Goal: Information Seeking & Learning: Learn about a topic

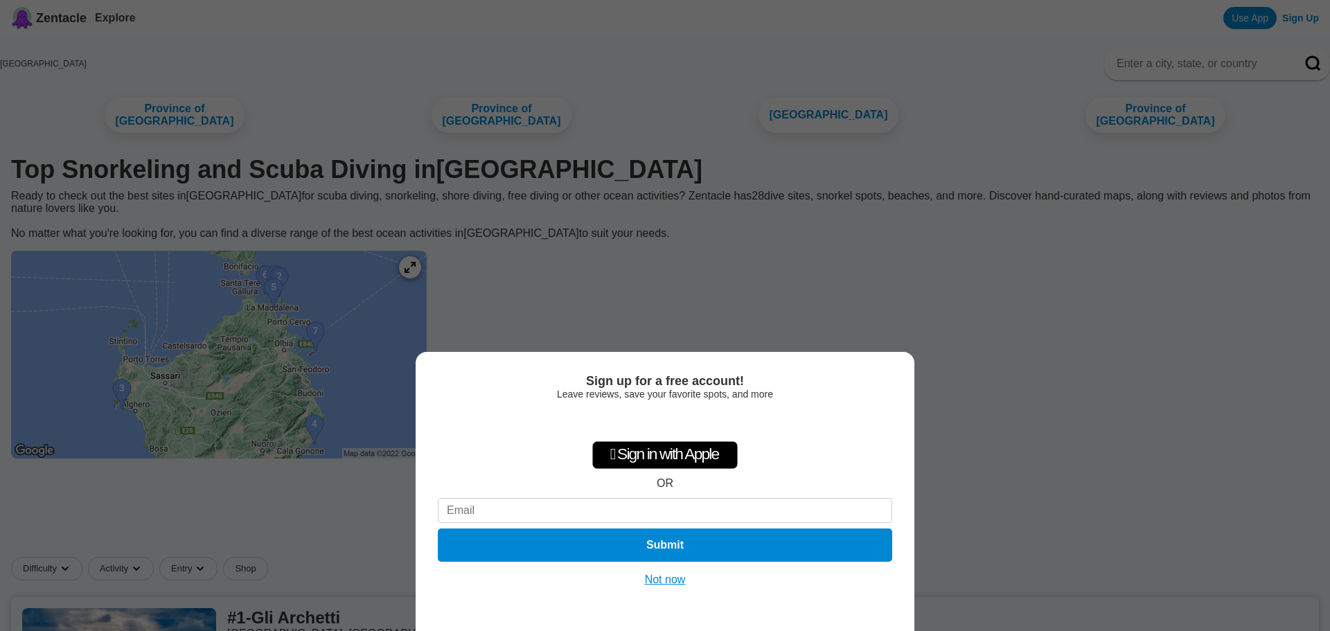
click at [658, 580] on button "Not now" at bounding box center [665, 580] width 49 height 14
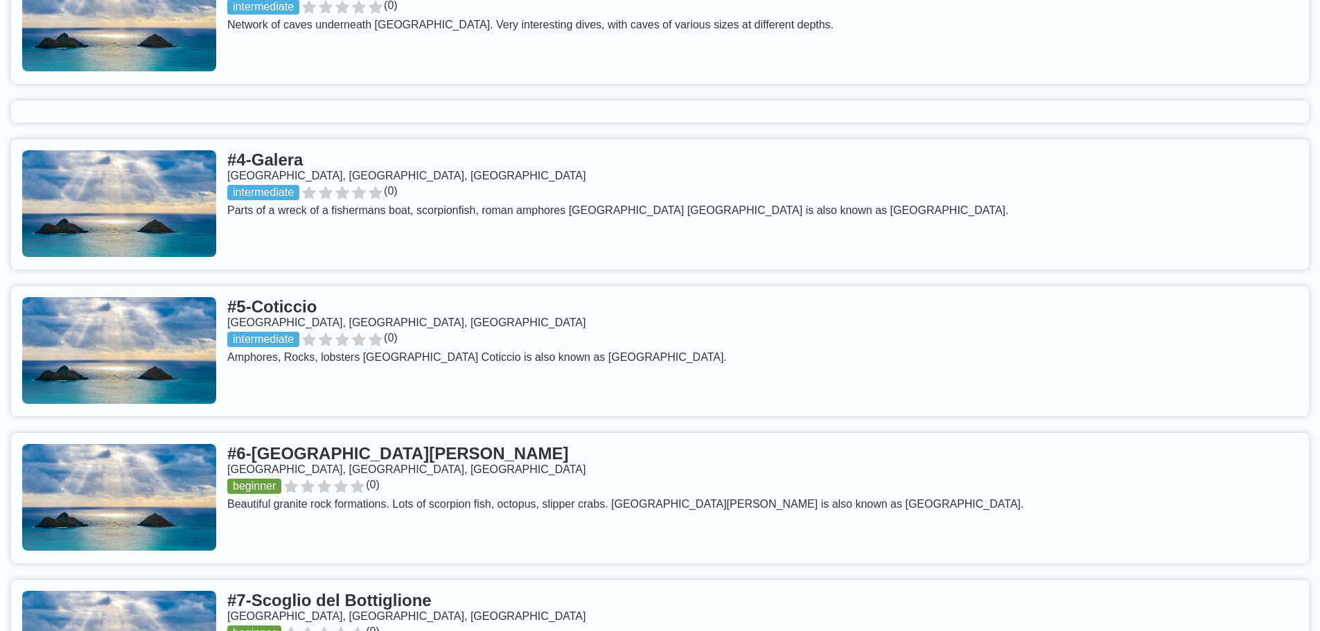
scroll to position [970, 0]
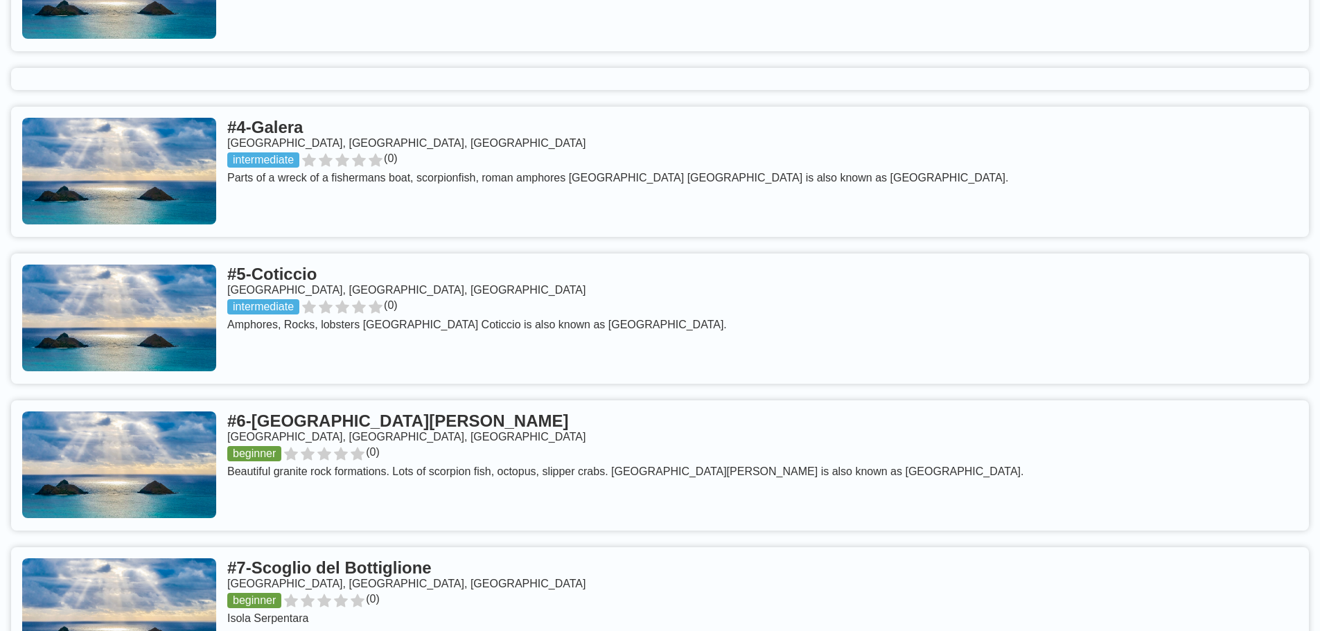
click at [307, 400] on link at bounding box center [660, 465] width 1298 height 130
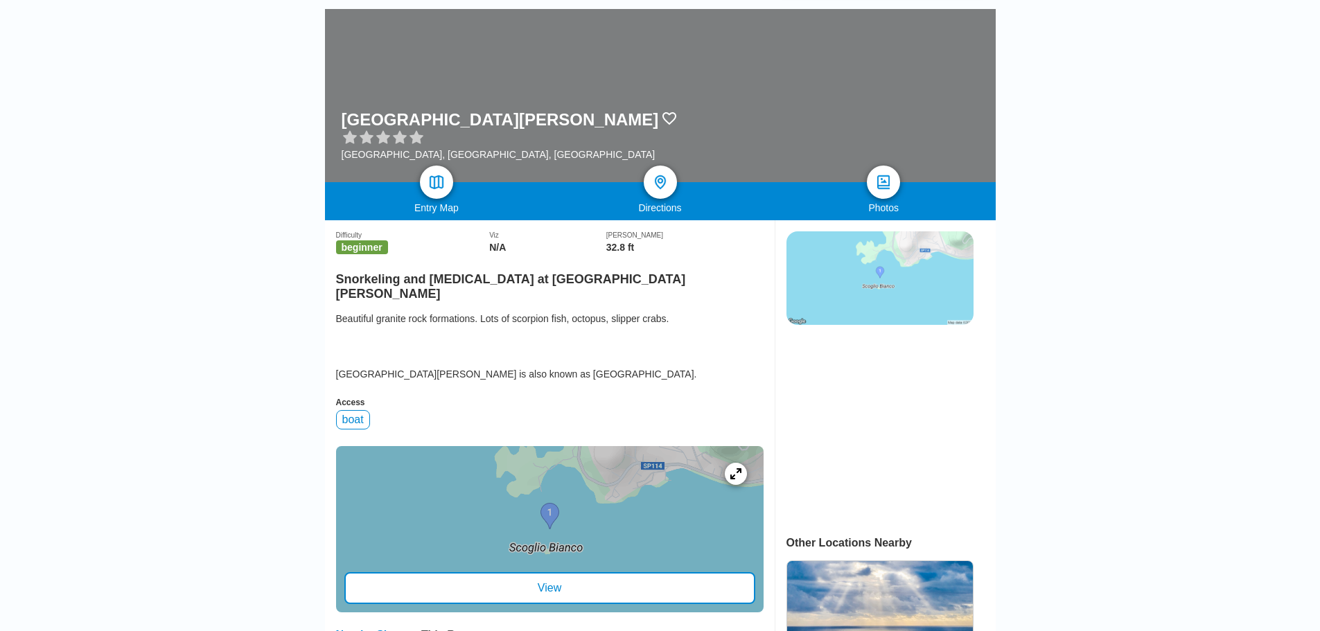
scroll to position [139, 0]
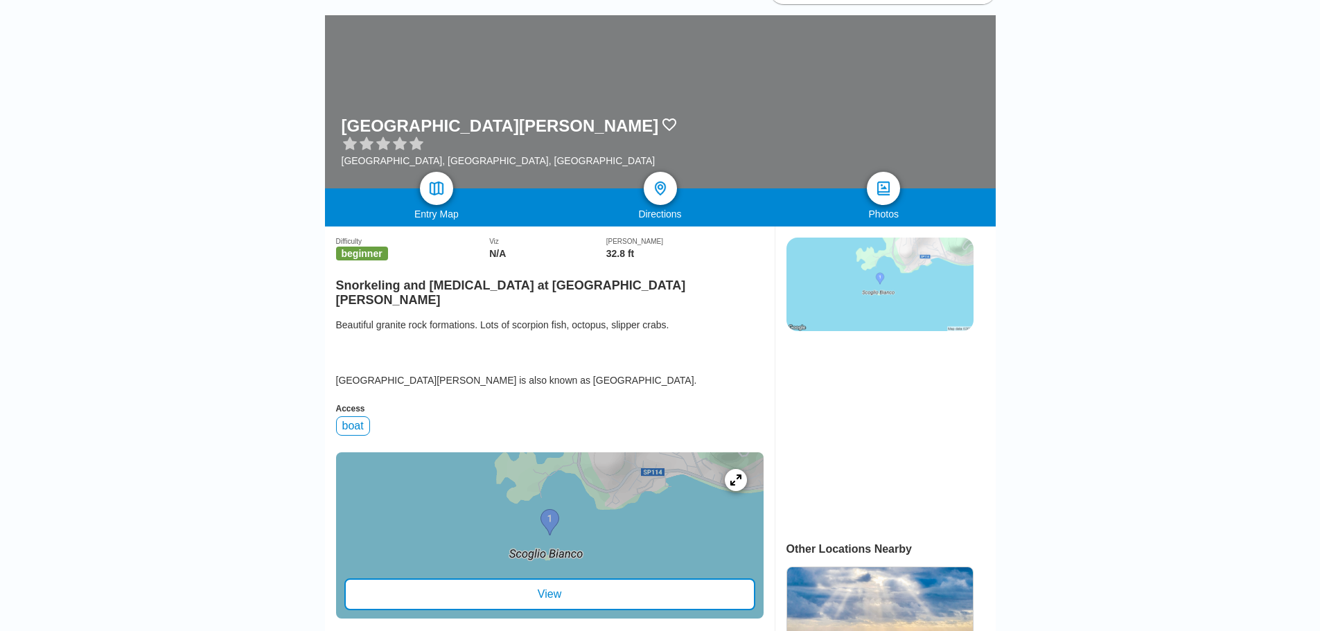
click at [545, 579] on div "View" at bounding box center [549, 595] width 411 height 32
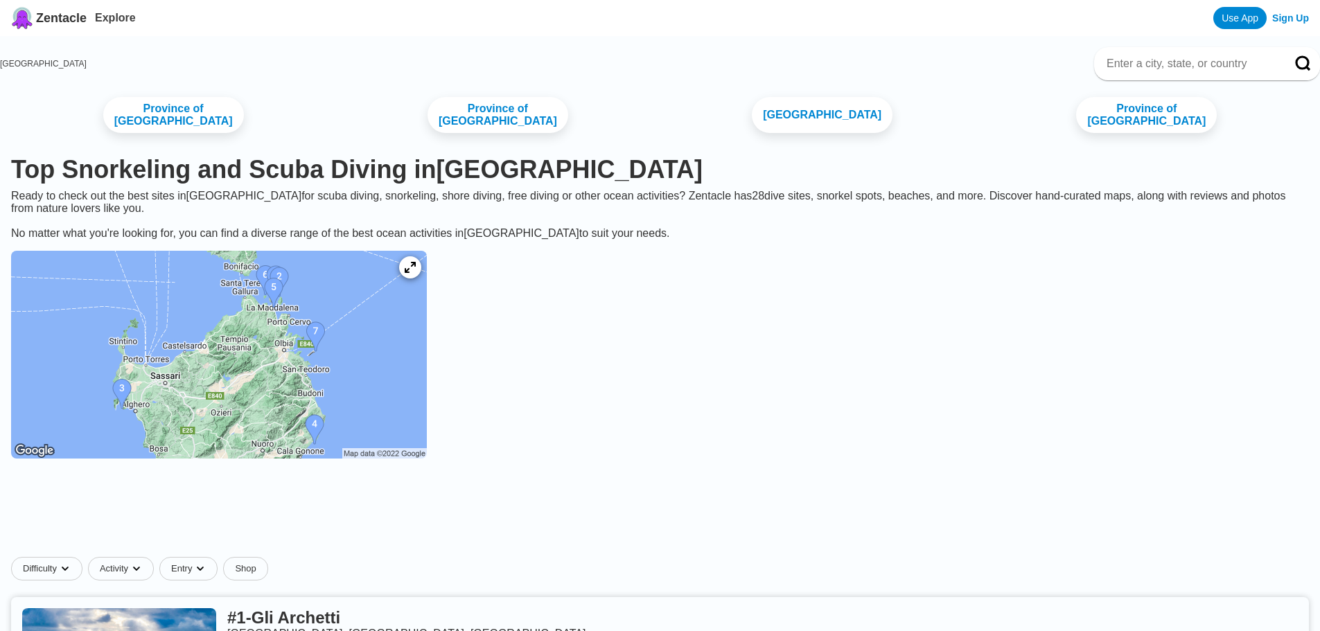
click at [362, 348] on img at bounding box center [219, 355] width 416 height 208
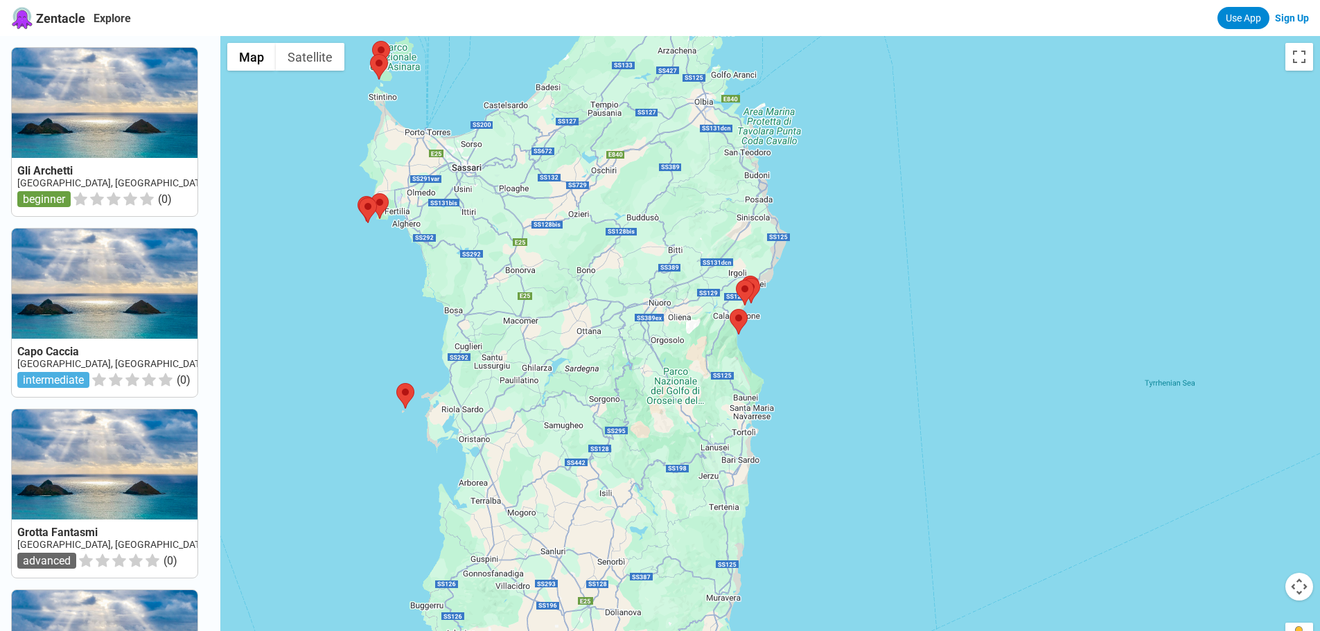
drag, startPoint x: 961, startPoint y: 310, endPoint x: 676, endPoint y: 325, distance: 285.8
click at [676, 325] on div at bounding box center [770, 351] width 1100 height 631
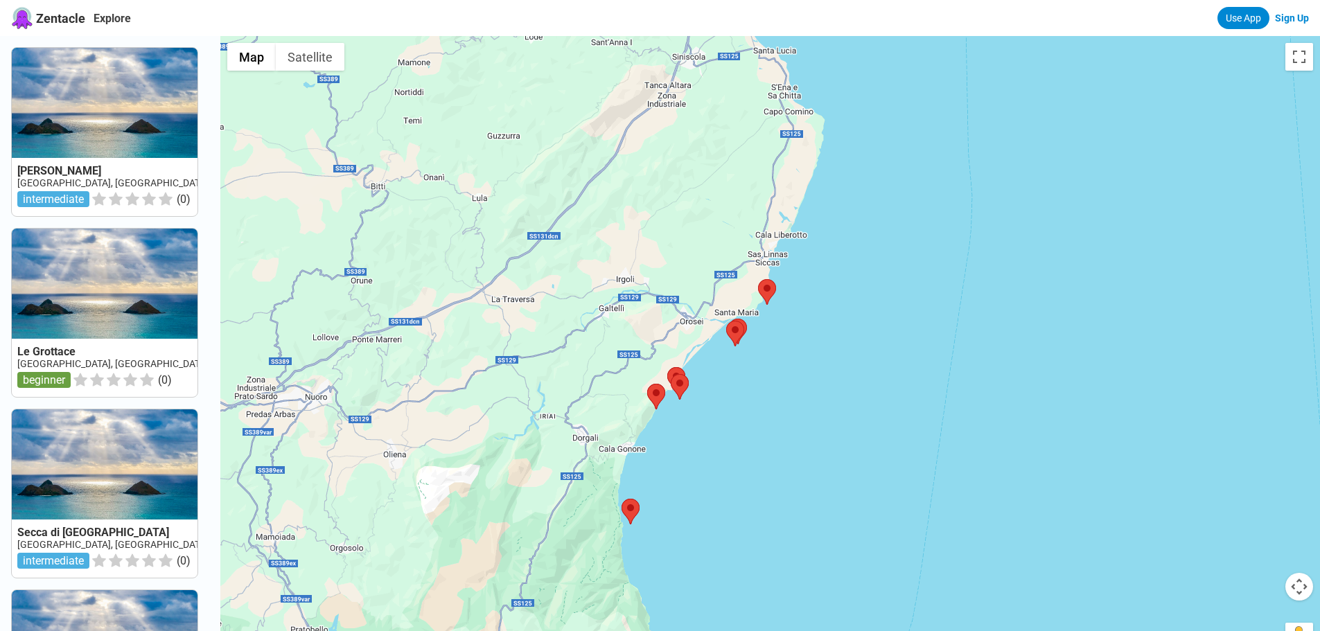
drag, startPoint x: 828, startPoint y: 227, endPoint x: 737, endPoint y: 511, distance: 298.5
click at [737, 511] on div at bounding box center [770, 351] width 1100 height 631
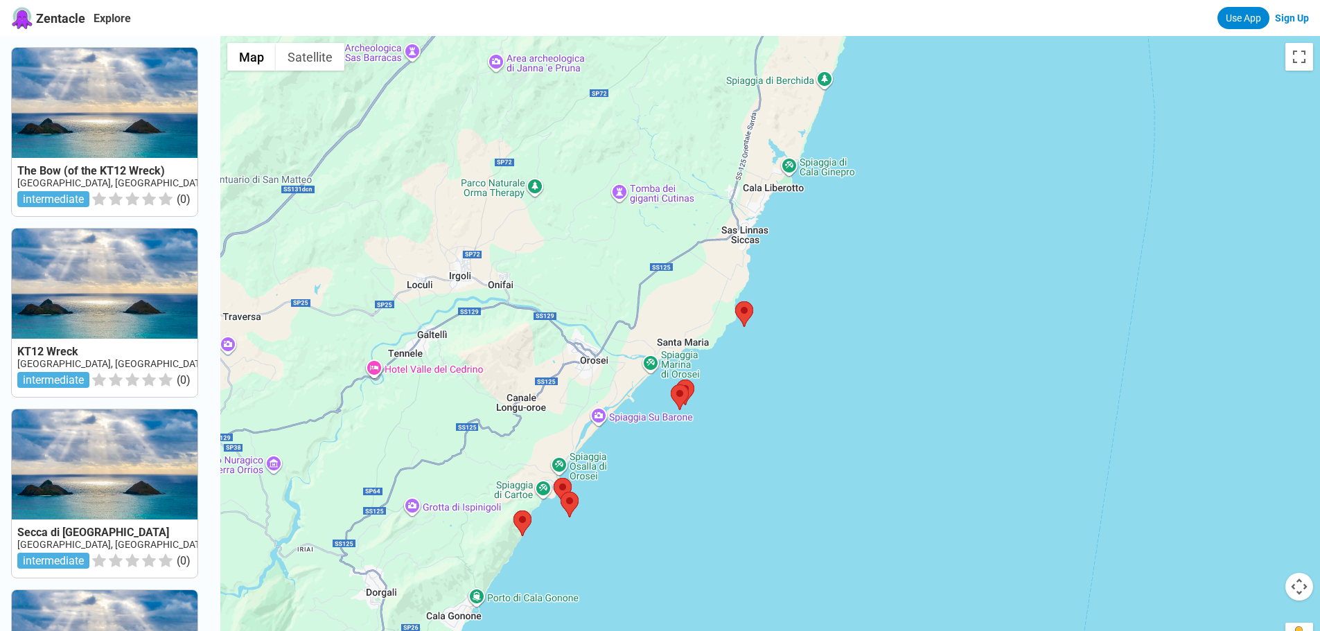
drag, startPoint x: 830, startPoint y: 331, endPoint x: 768, endPoint y: 491, distance: 171.5
click at [768, 491] on div at bounding box center [770, 351] width 1100 height 631
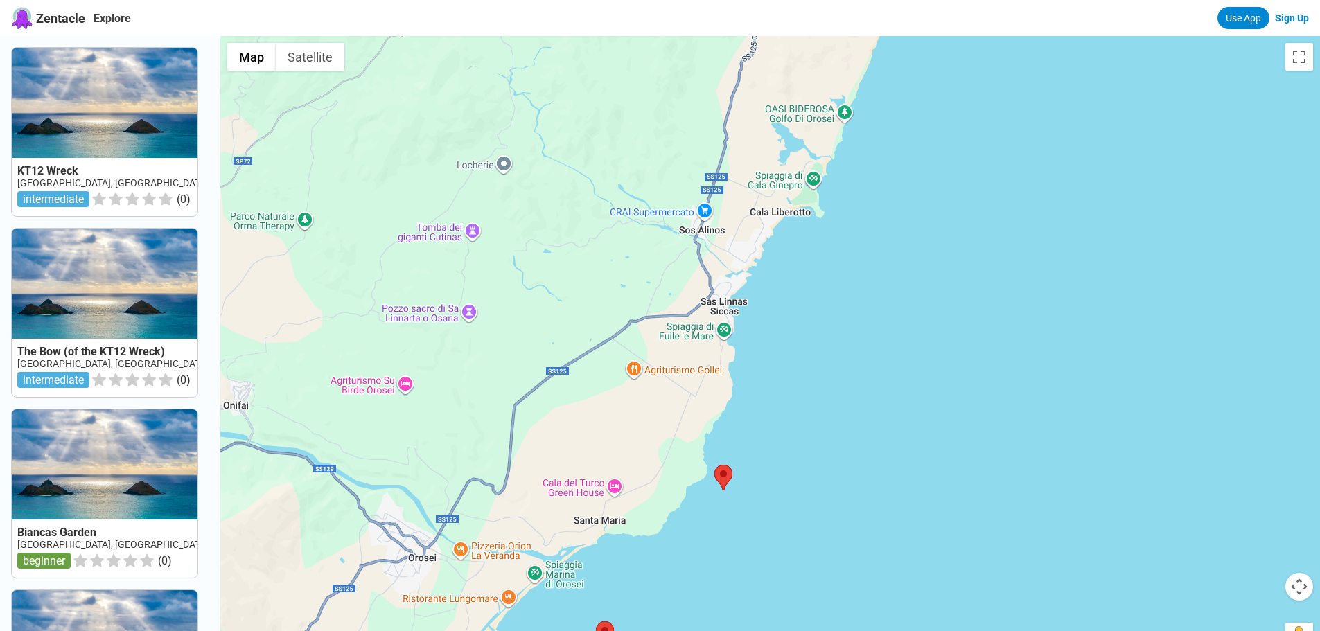
drag, startPoint x: 802, startPoint y: 246, endPoint x: 702, endPoint y: 577, distance: 346.1
click at [702, 577] on div at bounding box center [770, 351] width 1100 height 631
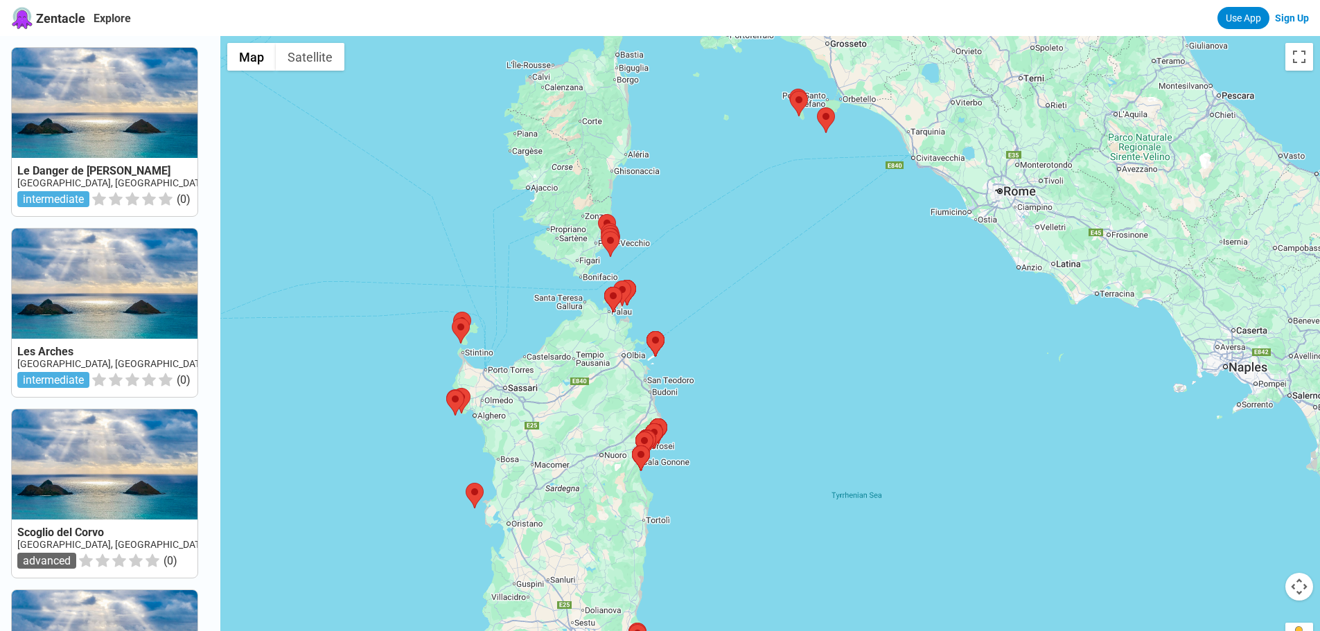
drag, startPoint x: 644, startPoint y: 538, endPoint x: 601, endPoint y: 398, distance: 146.2
click at [601, 398] on div at bounding box center [770, 351] width 1100 height 631
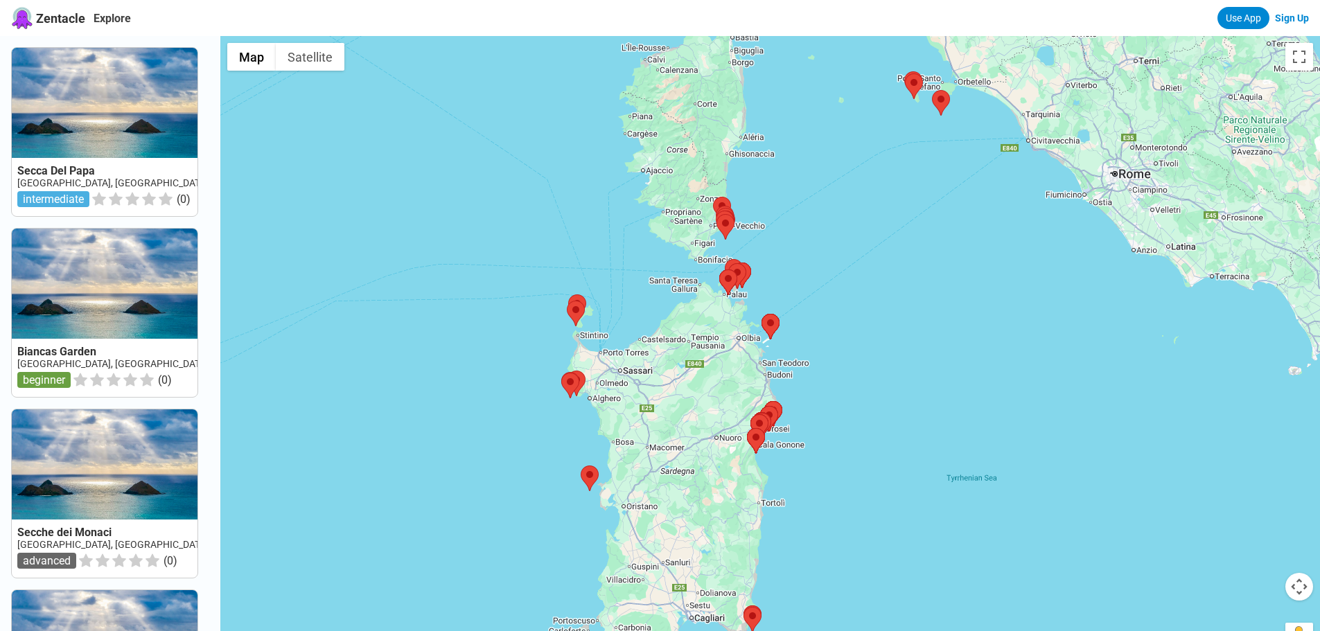
drag, startPoint x: 756, startPoint y: 470, endPoint x: 865, endPoint y: 453, distance: 110.0
click at [870, 453] on div at bounding box center [770, 351] width 1100 height 631
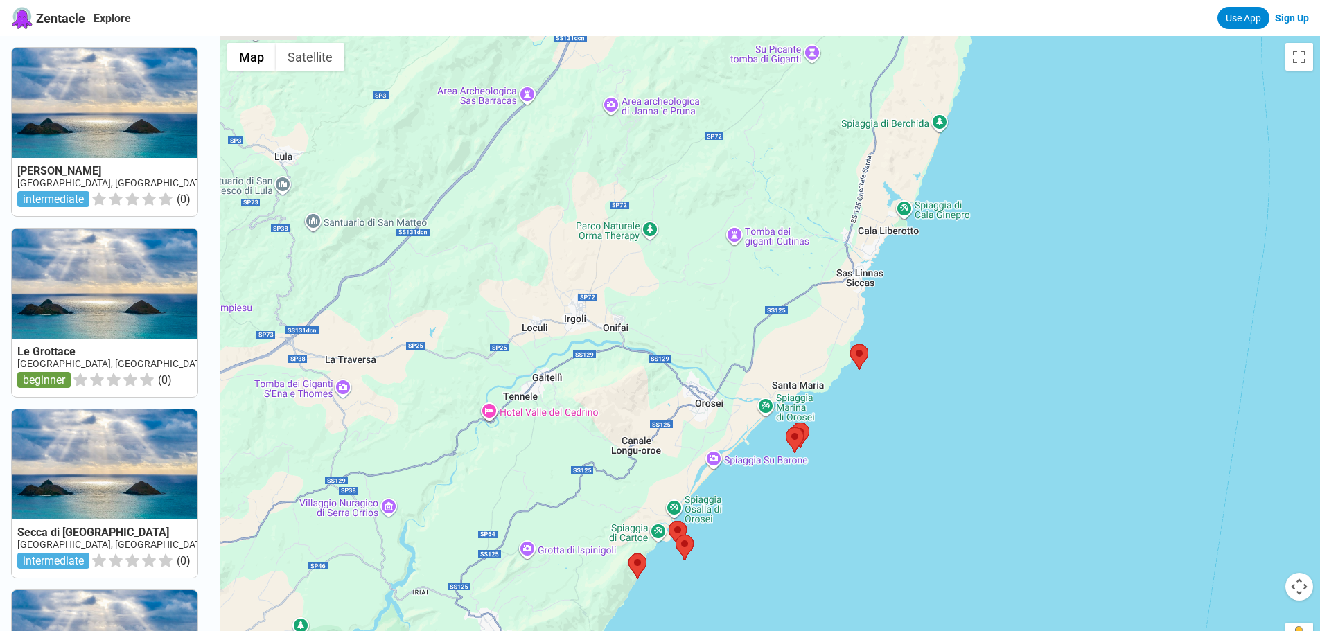
drag, startPoint x: 818, startPoint y: 142, endPoint x: 773, endPoint y: 556, distance: 416.2
click at [773, 556] on div at bounding box center [770, 351] width 1100 height 631
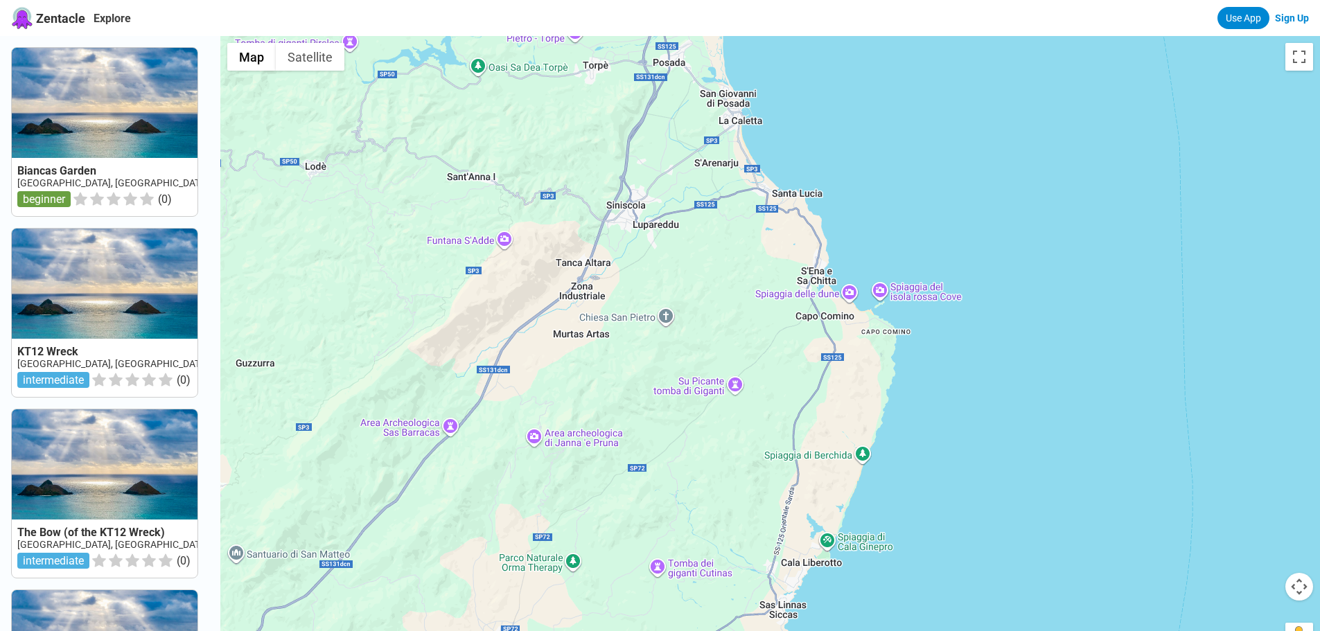
drag, startPoint x: 937, startPoint y: 258, endPoint x: 862, endPoint y: 573, distance: 324.0
click at [862, 573] on div at bounding box center [770, 351] width 1100 height 631
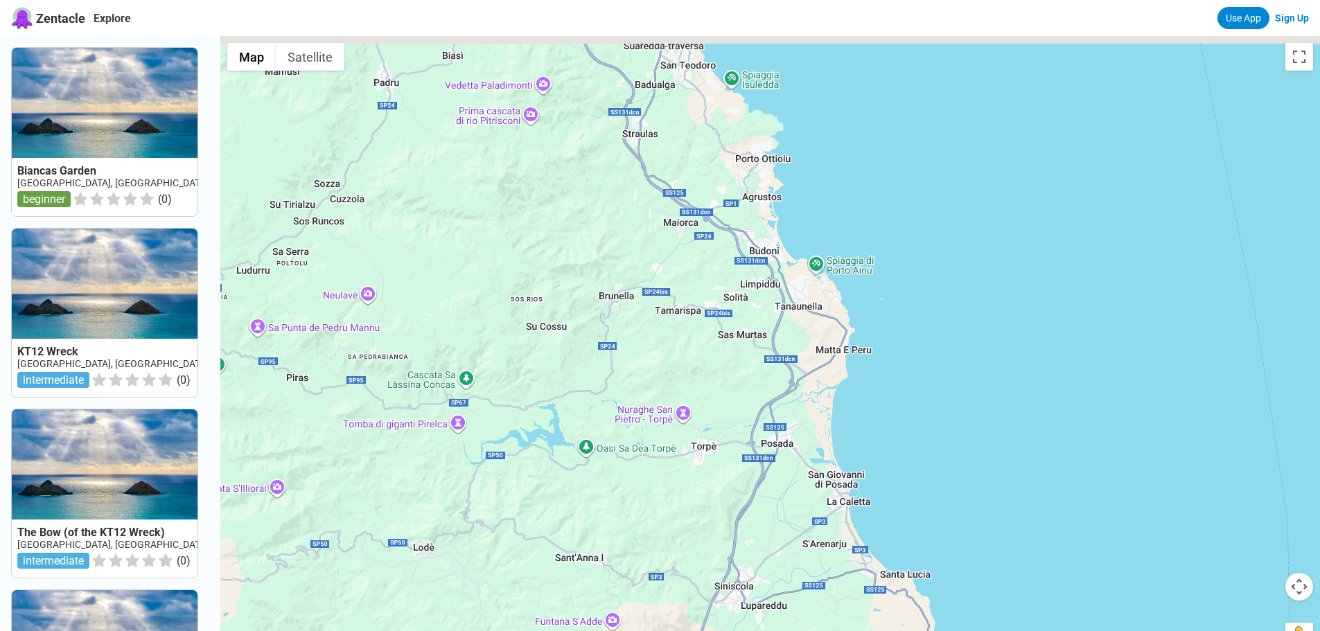
drag, startPoint x: 798, startPoint y: 225, endPoint x: 906, endPoint y: 610, distance: 400.8
click at [906, 610] on div at bounding box center [770, 351] width 1100 height 631
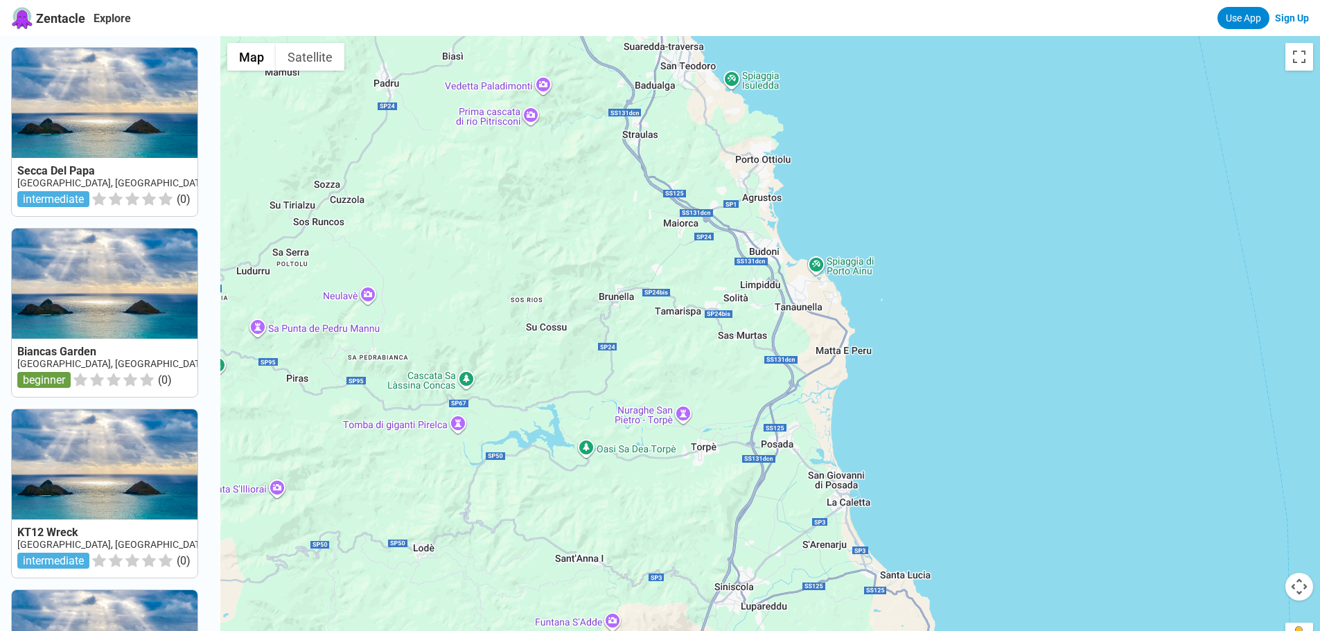
drag, startPoint x: 719, startPoint y: 219, endPoint x: 910, endPoint y: 628, distance: 451.7
click at [910, 628] on div at bounding box center [770, 351] width 1100 height 631
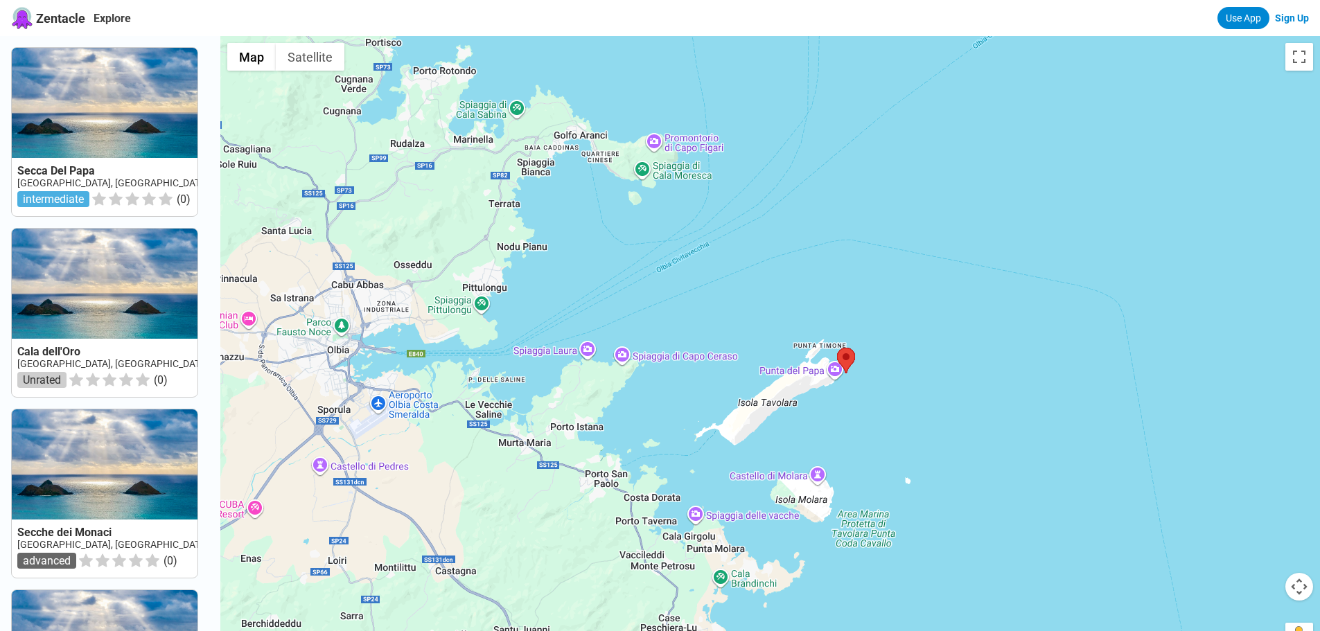
drag, startPoint x: 1118, startPoint y: 203, endPoint x: 936, endPoint y: 495, distance: 344.2
click at [936, 495] on div at bounding box center [770, 351] width 1100 height 631
click at [836, 347] on area at bounding box center [836, 347] width 0 height 0
